Goal: Transaction & Acquisition: Purchase product/service

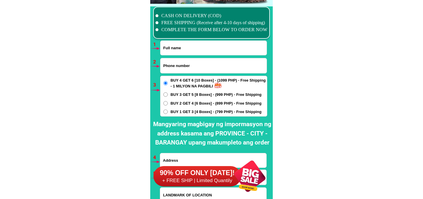
scroll to position [4289, 0]
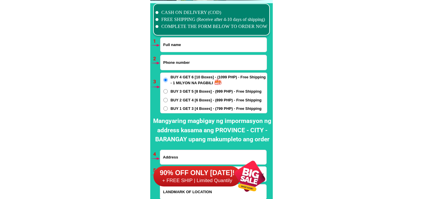
click at [177, 48] on input "Input full_name" at bounding box center [213, 45] width 106 height 14
paste input "[PERSON_NAME]"
type input "[PERSON_NAME]"
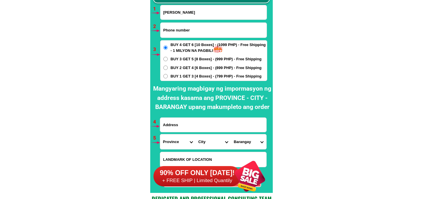
click at [190, 130] on input "Input address" at bounding box center [213, 125] width 106 height 14
paste input "[PERSON_NAME] [STREET_ADDRESS] Subd.[DEMOGRAPHIC_DATA] [GEOGRAPHIC_DATA][PERSON…"
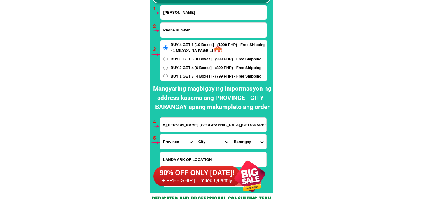
type input "[PERSON_NAME] [STREET_ADDRESS] Subd.[DEMOGRAPHIC_DATA] [GEOGRAPHIC_DATA][PERSON…"
click at [184, 29] on input "Input phone_number" at bounding box center [213, 30] width 106 height 15
paste input "09647604104"
type input "09647604104"
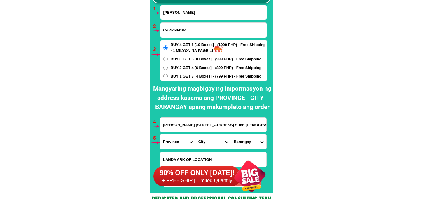
click at [184, 75] on span "BUY 1 GET 3 [4 Boxes] - (799 PHP) - Free Shipping" at bounding box center [216, 77] width 91 height 6
click at [168, 75] on input "BUY 1 GET 3 [4 Boxes] - (799 PHP) - Free Shipping" at bounding box center [165, 76] width 4 height 4
radio input "true"
click at [167, 144] on select "Province [GEOGRAPHIC_DATA] [GEOGRAPHIC_DATA] [GEOGRAPHIC_DATA] [GEOGRAPHIC_DATA…" at bounding box center [177, 141] width 35 height 15
select select "63_225"
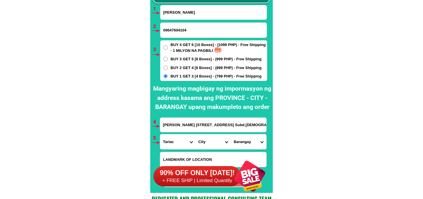
click at [160, 134] on select "Province [GEOGRAPHIC_DATA] [GEOGRAPHIC_DATA] [GEOGRAPHIC_DATA] [GEOGRAPHIC_DATA…" at bounding box center [177, 141] width 35 height 15
click at [201, 142] on select "City Anao Bamban Camiling Capas Gerona Mayantoc [PERSON_NAME] Paniqui [PERSON_N…" at bounding box center [212, 141] width 35 height 15
select select "63_2256220"
click at [195, 134] on select "City Anao Bamban Camiling Capas Gerona Mayantoc [PERSON_NAME] Paniqui [PERSON_N…" at bounding box center [212, 141] width 35 height 15
click at [241, 142] on select "Barangay Aguso [GEOGRAPHIC_DATA][PERSON_NAME] Amucao [GEOGRAPHIC_DATA] [GEOGRAP…" at bounding box center [248, 141] width 35 height 15
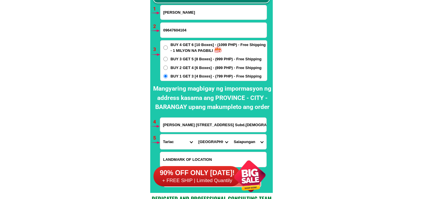
click at [234, 141] on select "Barangay Aguso [GEOGRAPHIC_DATA][PERSON_NAME] Amucao [GEOGRAPHIC_DATA] [GEOGRAP…" at bounding box center [248, 141] width 35 height 15
click at [231, 134] on select "Barangay Aguso [GEOGRAPHIC_DATA][PERSON_NAME] Amucao [GEOGRAPHIC_DATA] [GEOGRAP…" at bounding box center [248, 141] width 35 height 15
click at [246, 138] on select "Barangay Aguso [GEOGRAPHIC_DATA][PERSON_NAME] Amucao [GEOGRAPHIC_DATA] [GEOGRAP…" at bounding box center [248, 141] width 35 height 15
click at [231, 134] on select "Barangay Aguso [GEOGRAPHIC_DATA][PERSON_NAME] Amucao [GEOGRAPHIC_DATA] [GEOGRAP…" at bounding box center [248, 141] width 35 height 15
click at [242, 141] on select "Barangay Aguso [GEOGRAPHIC_DATA][PERSON_NAME] Amucao [GEOGRAPHIC_DATA] [GEOGRAP…" at bounding box center [248, 141] width 35 height 15
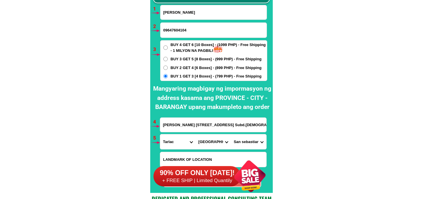
select select "63_22562203922"
click at [231, 134] on select "Barangay Aguso [GEOGRAPHIC_DATA][PERSON_NAME] Amucao [GEOGRAPHIC_DATA] [GEOGRAP…" at bounding box center [248, 141] width 35 height 15
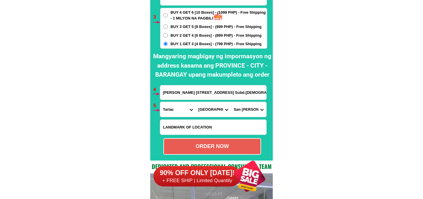
click at [216, 142] on div "ORDER NOW" at bounding box center [212, 146] width 98 height 17
type input "09647604104"
radio input "true"
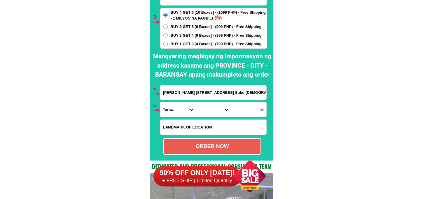
scroll to position [4322, 0]
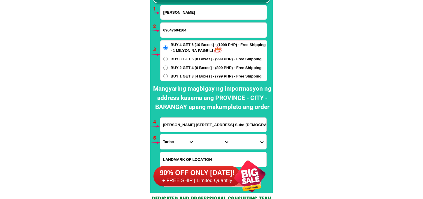
drag, startPoint x: 176, startPoint y: 13, endPoint x: 182, endPoint y: 32, distance: 19.1
click at [176, 13] on input "[PERSON_NAME]" at bounding box center [213, 12] width 106 height 14
paste input "[PERSON_NAME]"
type input "[PERSON_NAME]"
click at [171, 77] on span "BUY 1 GET 3 [4 Boxes] - (799 PHP) - Free Shipping" at bounding box center [216, 77] width 91 height 6
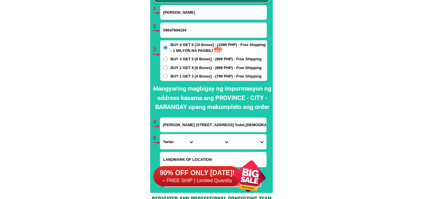
click at [168, 77] on input "BUY 1 GET 3 [4 Boxes] - (799 PHP) - Free Shipping" at bounding box center [165, 76] width 4 height 4
radio input "true"
drag, startPoint x: 174, startPoint y: 31, endPoint x: 171, endPoint y: 33, distance: 3.6
click at [174, 31] on input "Input phone_number" at bounding box center [213, 30] width 106 height 15
paste input "09175688344"
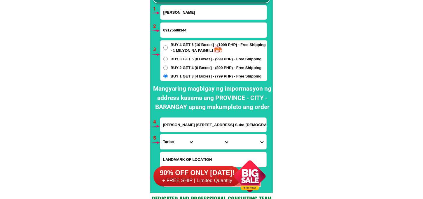
type input "09175688344"
click at [180, 121] on input "[PERSON_NAME] [STREET_ADDRESS] Subd.[DEMOGRAPHIC_DATA] [GEOGRAPHIC_DATA][PERSON…" at bounding box center [213, 125] width 106 height 14
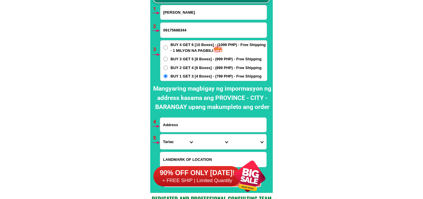
paste input "[PERSON_NAME]. [PERSON_NAME] Binuangan Misamis Oriental..our house fronting old…"
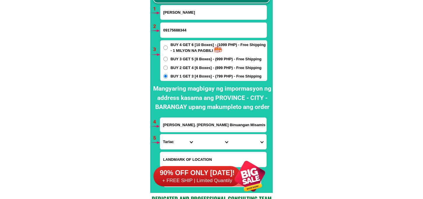
scroll to position [0, 57]
type input "[PERSON_NAME]. [PERSON_NAME] Binuangan Misamis Oriental..our house fronting old…"
drag, startPoint x: 175, startPoint y: 145, endPoint x: 174, endPoint y: 135, distance: 10.5
click at [175, 145] on select "Province [GEOGRAPHIC_DATA] [GEOGRAPHIC_DATA] [GEOGRAPHIC_DATA] [GEOGRAPHIC_DATA…" at bounding box center [177, 141] width 35 height 15
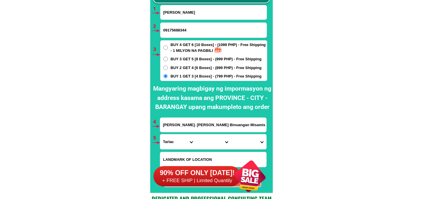
select select "63_386"
click at [160, 134] on select "Province [GEOGRAPHIC_DATA] [GEOGRAPHIC_DATA] [GEOGRAPHIC_DATA] [GEOGRAPHIC_DATA…" at bounding box center [177, 141] width 35 height 15
click at [209, 139] on select "City Alubijid [GEOGRAPHIC_DATA] [GEOGRAPHIC_DATA] [GEOGRAPHIC_DATA] [GEOGRAPHIC…" at bounding box center [212, 141] width 35 height 15
select select "63_3867347"
click at [195, 134] on select "City Alubijid [GEOGRAPHIC_DATA] [GEOGRAPHIC_DATA] [GEOGRAPHIC_DATA] [GEOGRAPHIC…" at bounding box center [212, 141] width 35 height 15
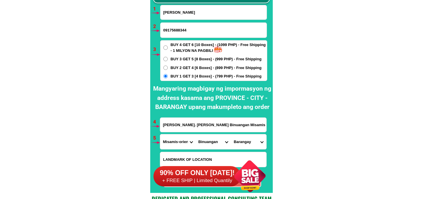
drag, startPoint x: 242, startPoint y: 138, endPoint x: 242, endPoint y: 135, distance: 3.2
click at [242, 138] on select "Barangay Dampias Kitamban Kitambis Mabini Mosangot [GEOGRAPHIC_DATA] [GEOGRAPHI…" at bounding box center [248, 141] width 35 height 15
select select "63_3867347820"
click at [231, 134] on select "Barangay Dampias Kitamban Kitambis Mabini Mosangot [GEOGRAPHIC_DATA] [GEOGRAPHI…" at bounding box center [248, 141] width 35 height 15
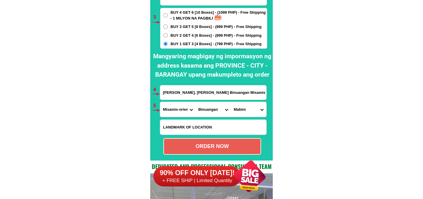
click at [216, 143] on div "ORDER NOW" at bounding box center [212, 147] width 97 height 8
radio input "true"
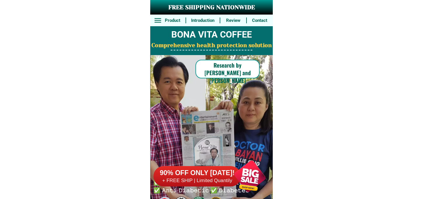
click at [208, 167] on div at bounding box center [197, 176] width 88 height 20
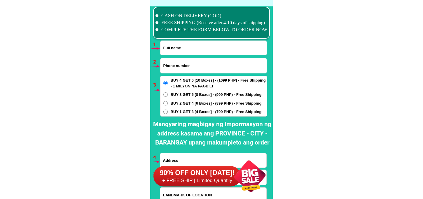
scroll to position [4289, 0]
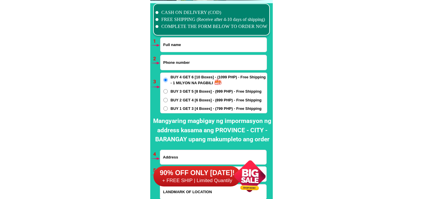
click at [190, 45] on input "Input full_name" at bounding box center [213, 45] width 106 height 14
paste input "Mhel Francisco"
type input "Mhel Francisco"
click at [174, 56] on input "Input phone_number" at bounding box center [213, 62] width 106 height 15
paste input "09162832204"
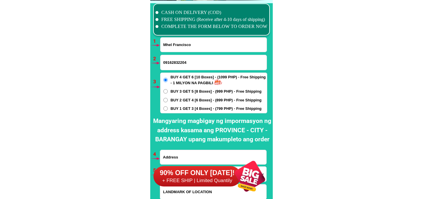
type input "09162832204"
click at [199, 81] on span "BUY 4 GET 6 [10 Boxes] - (1099 PHP) - Free Shipping - 1 MILYON NA PAGBILI" at bounding box center [219, 79] width 96 height 11
click at [168, 81] on input "BUY 4 GET 6 [10 Boxes] - (1099 PHP) - Free Shipping - 1 MILYON NA PAGBILI" at bounding box center [165, 80] width 4 height 4
click at [186, 109] on span "BUY 1 GET 3 [4 Boxes] - (799 PHP) - Free Shipping" at bounding box center [216, 109] width 91 height 6
click at [168, 109] on input "BUY 1 GET 3 [4 Boxes] - (799 PHP) - Free Shipping" at bounding box center [165, 108] width 4 height 4
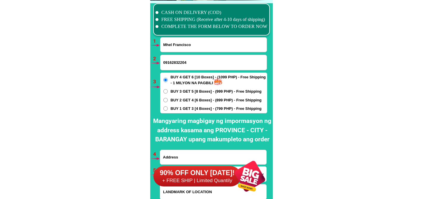
radio input "true"
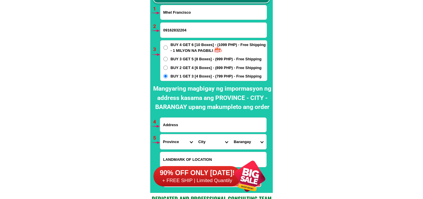
click at [188, 120] on input "Input address" at bounding box center [213, 125] width 106 height 14
paste input "Carmelita Francisco satonlan road Gen t de leon Valenzuela city Larosa St"
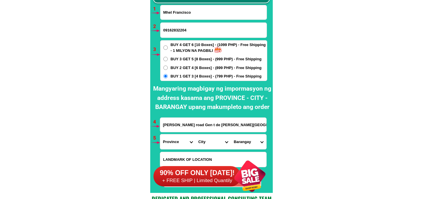
scroll to position [0, 31]
type input "Carmelita Francisco satonlan road Gen t de leon Valenzuela city Larosa St"
drag, startPoint x: 177, startPoint y: 147, endPoint x: 179, endPoint y: 141, distance: 6.4
click at [177, 147] on select "Province [GEOGRAPHIC_DATA] [GEOGRAPHIC_DATA] [GEOGRAPHIC_DATA] [GEOGRAPHIC_DATA…" at bounding box center [177, 141] width 35 height 15
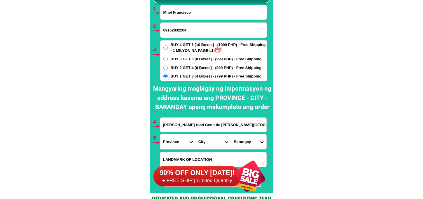
select select "63_219"
click at [160, 134] on select "Province [GEOGRAPHIC_DATA] [GEOGRAPHIC_DATA] [GEOGRAPHIC_DATA] [GEOGRAPHIC_DATA…" at bounding box center [177, 141] width 35 height 15
drag, startPoint x: 209, startPoint y: 142, endPoint x: 209, endPoint y: 137, distance: 5.3
click at [209, 142] on select "City Binondo CALOOCAN Ermita Intramuros Las-pinas Makati Malabon-city Malate Ma…" at bounding box center [212, 141] width 35 height 15
select select "63_2191080"
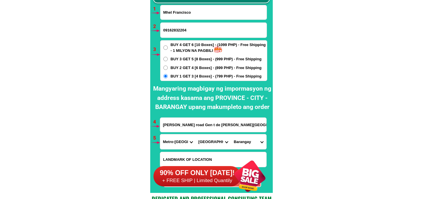
click at [195, 134] on select "City Binondo CALOOCAN Ermita Intramuros Las-pinas Makati Malabon-city Malate Ma…" at bounding box center [212, 141] width 35 height 15
drag, startPoint x: 251, startPoint y: 145, endPoint x: 251, endPoint y: 135, distance: 9.9
click at [251, 145] on select "Barangay Arkong bato Bagbaguin Balangkas Bignay Bisig Canumay east Canumay west…" at bounding box center [248, 141] width 35 height 15
select select "63_2191080218"
click at [231, 134] on select "Barangay Arkong bato Bagbaguin Balangkas Bignay Bisig Canumay east Canumay west…" at bounding box center [248, 141] width 35 height 15
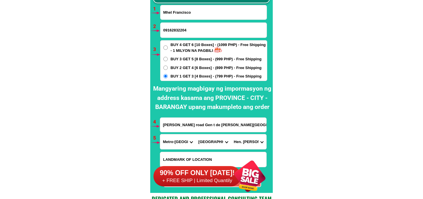
click at [248, 139] on select "Barangay Arkong bato Bagbaguin Balangkas Bignay Bisig Canumay east Canumay west…" at bounding box center [248, 141] width 35 height 15
click at [231, 134] on select "Barangay Arkong bato Bagbaguin Balangkas Bignay Bisig Canumay east Canumay west…" at bounding box center [248, 141] width 35 height 15
click at [253, 140] on select "Barangay Arkong bato Bagbaguin Balangkas Bignay Bisig Canumay east Canumay west…" at bounding box center [248, 141] width 35 height 15
click at [231, 134] on select "Barangay Arkong bato Bagbaguin Balangkas Bignay Bisig Canumay east Canumay west…" at bounding box center [248, 141] width 35 height 15
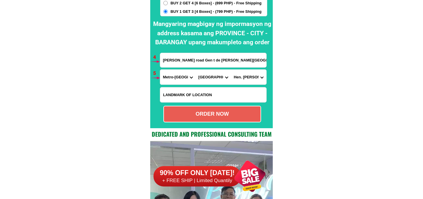
click at [235, 113] on div "ORDER NOW" at bounding box center [212, 114] width 97 height 8
type input "Carmelita Francisco satonlan road Gen t de leon Valenzuela city Larosa St"
radio input "true"
